Goal: Navigation & Orientation: Find specific page/section

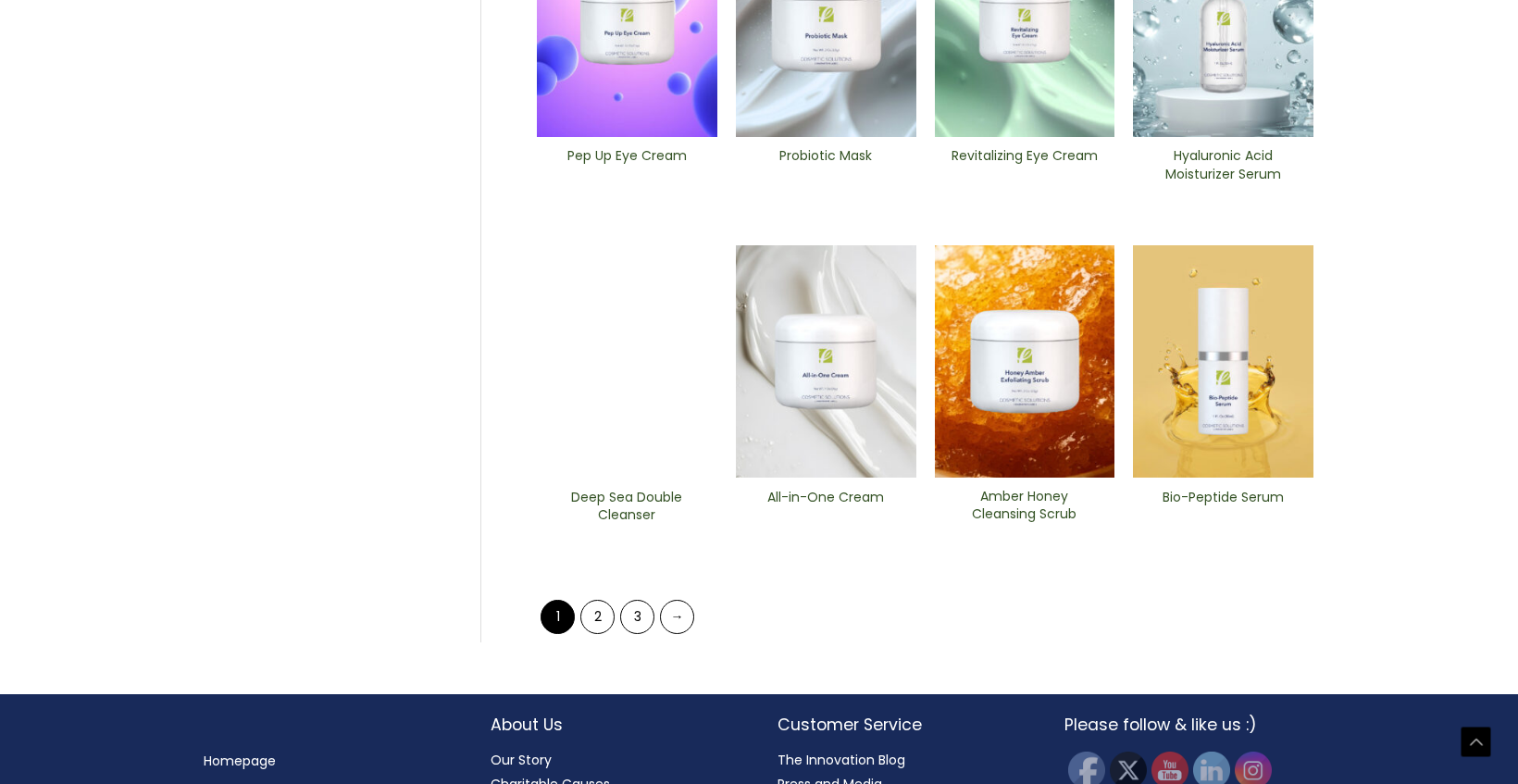
scroll to position [637, 0]
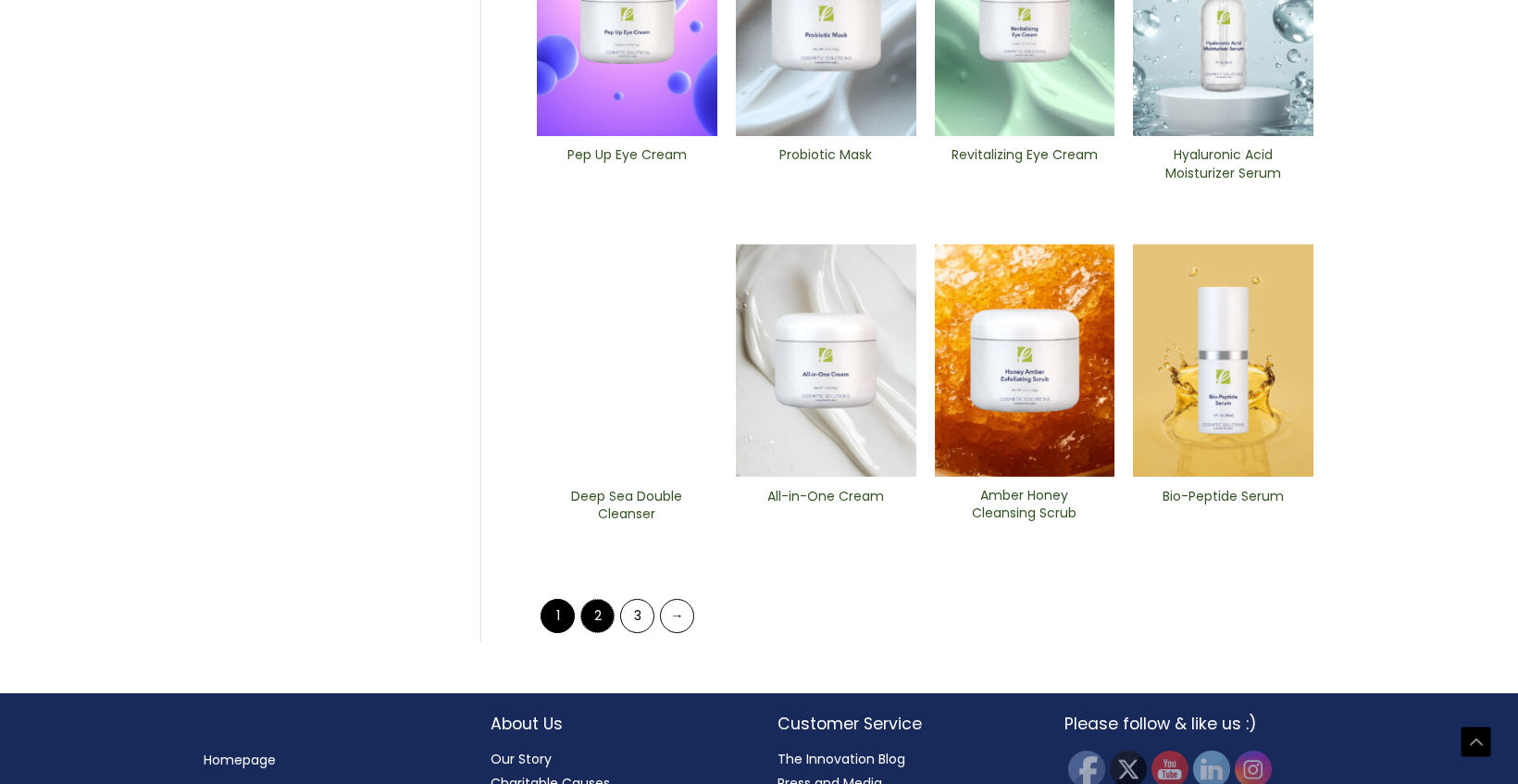
click at [597, 620] on link "2" at bounding box center [597, 616] width 34 height 34
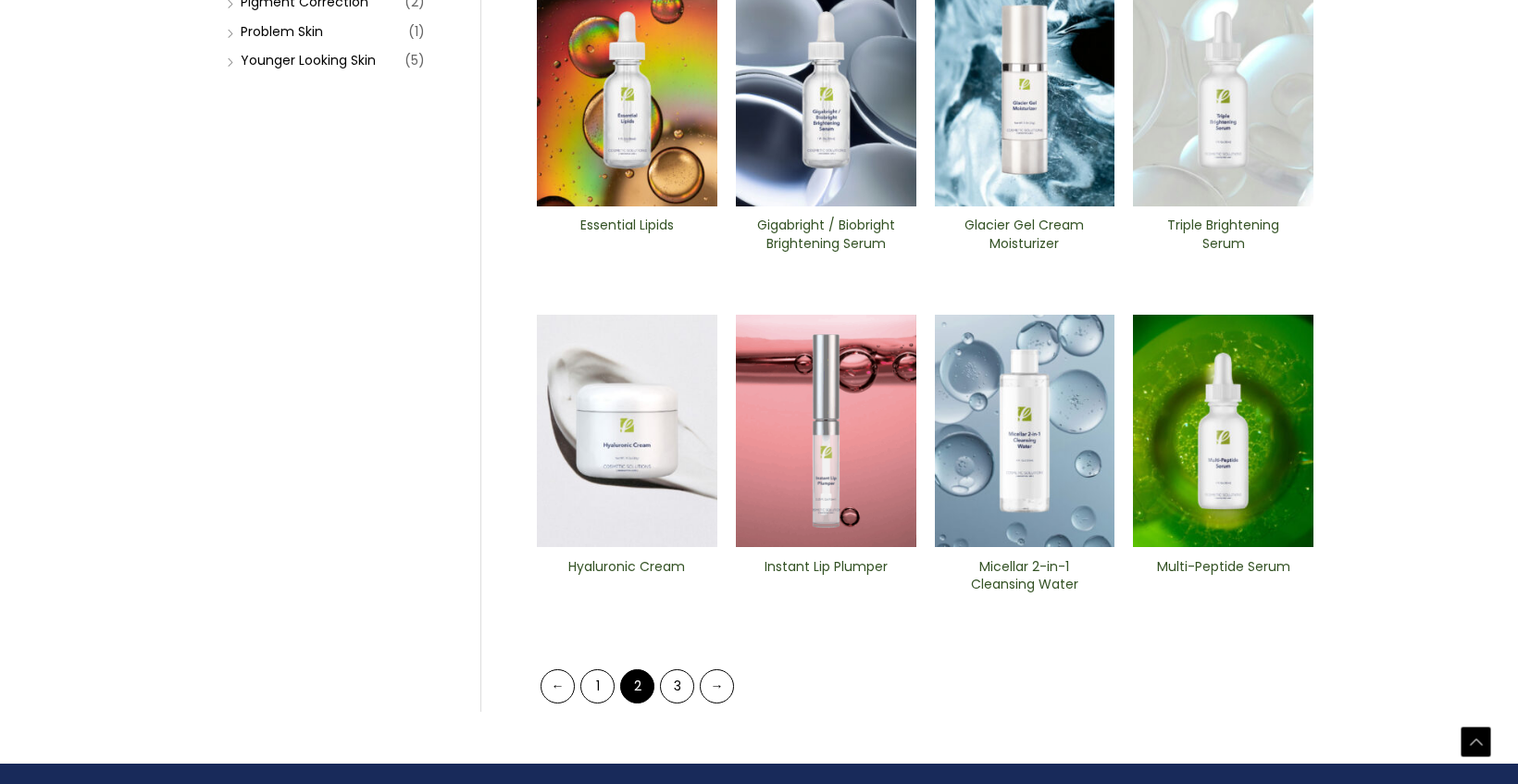
scroll to position [597, 0]
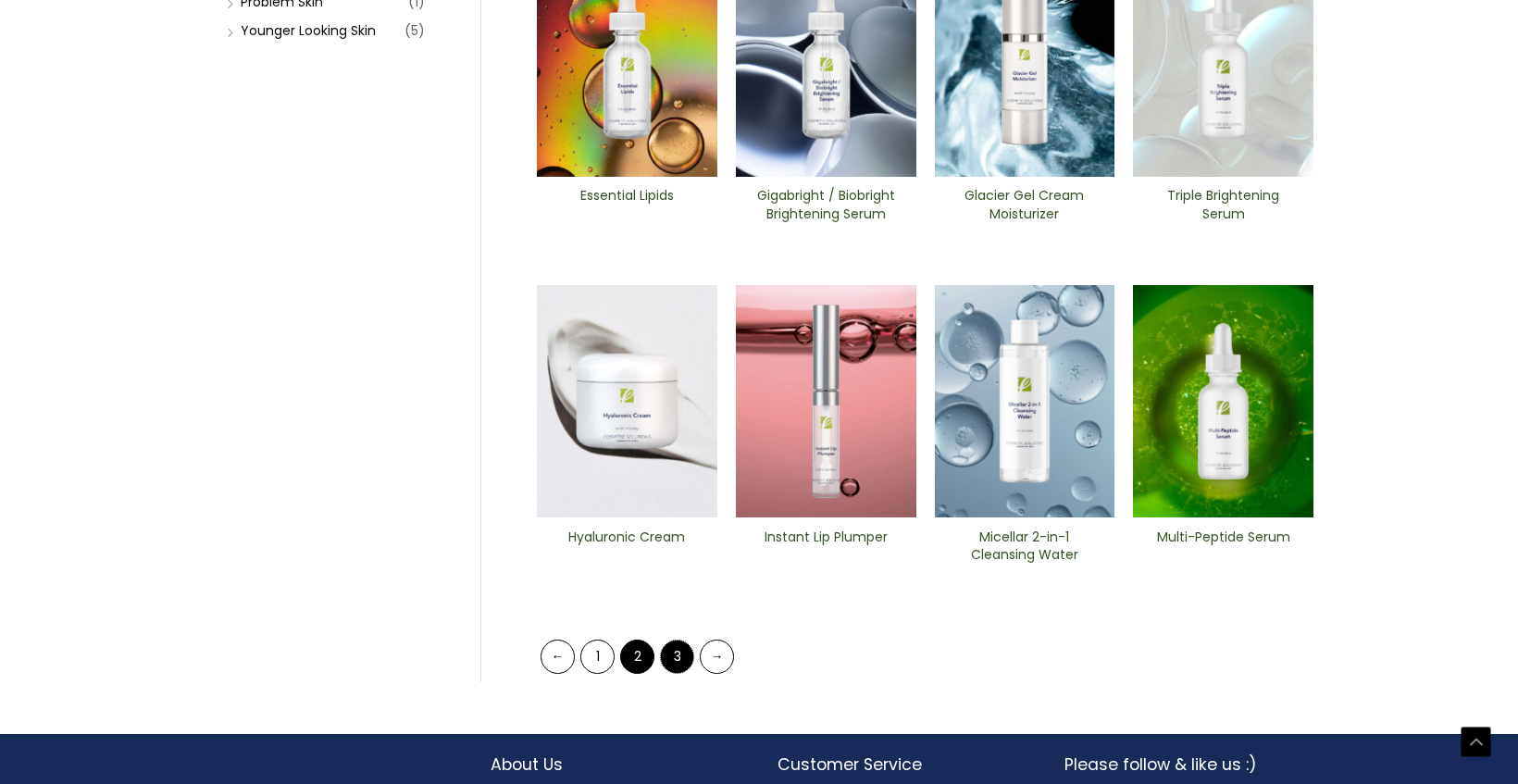
click at [672, 666] on link "3" at bounding box center [677, 656] width 34 height 34
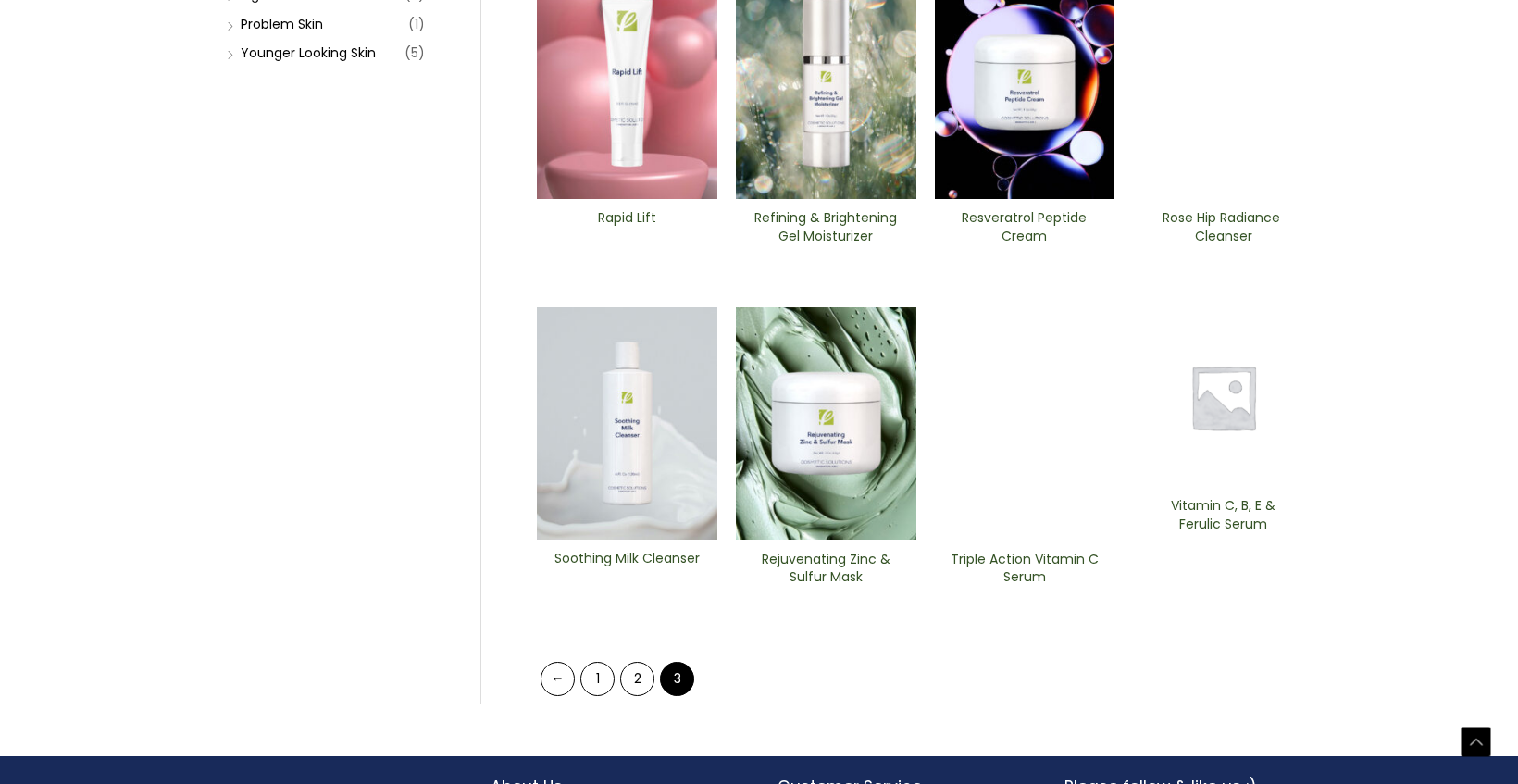
scroll to position [577, 0]
